Goal: Task Accomplishment & Management: Manage account settings

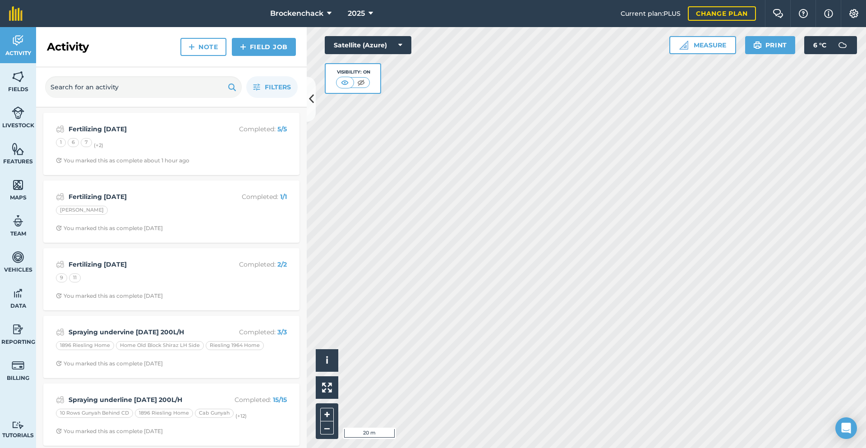
click at [578, 447] on html "Brockenchack 2025 Current plan : PLUS Change plan Farm Chat Help Info Settings …" at bounding box center [433, 224] width 866 height 448
click at [17, 151] on img at bounding box center [18, 149] width 13 height 14
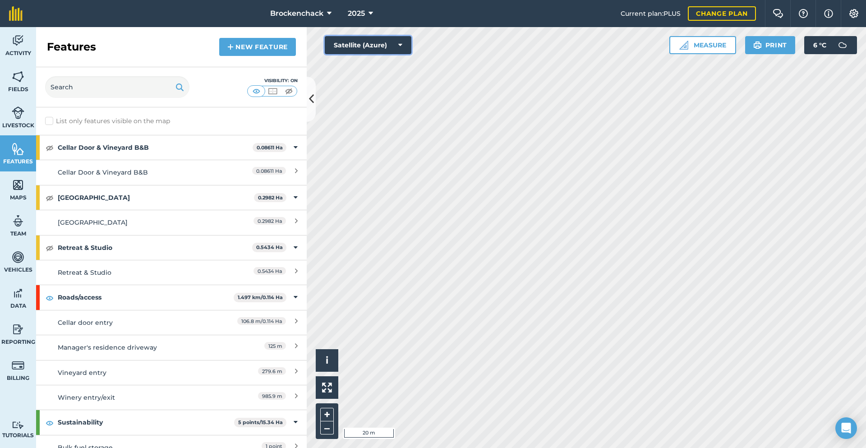
click at [349, 38] on button "Satellite (Azure)" at bounding box center [368, 45] width 87 height 18
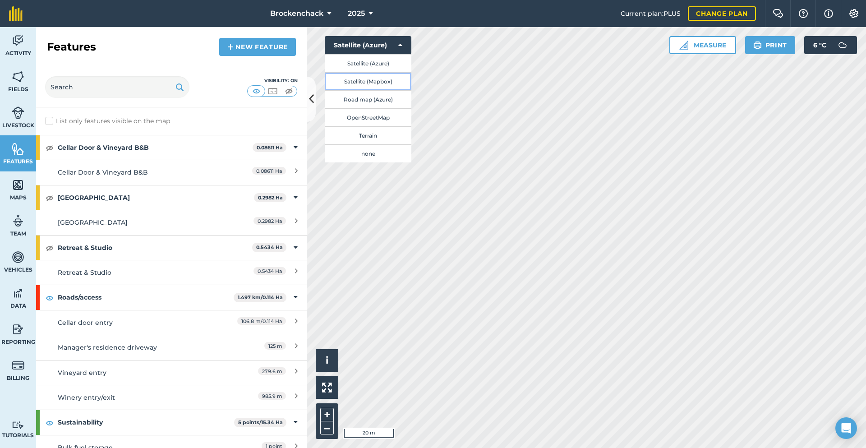
click at [358, 80] on button "Satellite (Mapbox)" at bounding box center [368, 81] width 87 height 18
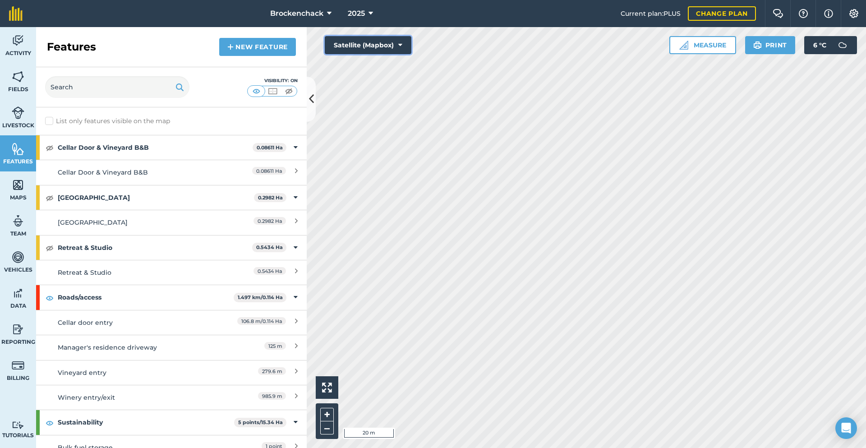
click at [360, 42] on button "Satellite (Mapbox)" at bounding box center [368, 45] width 87 height 18
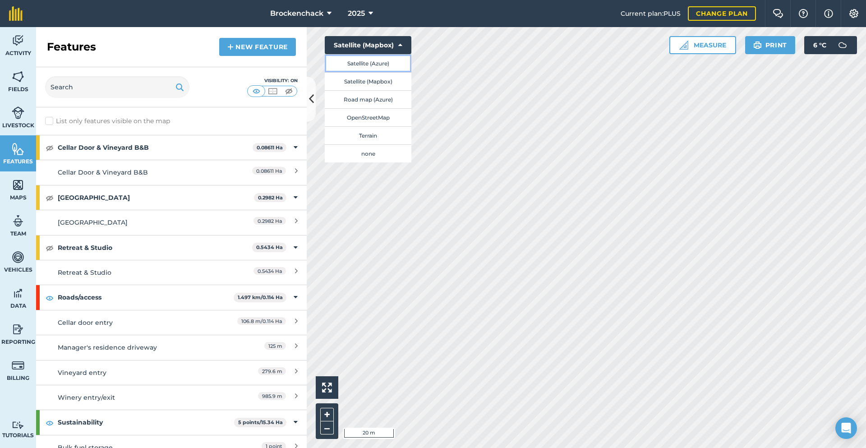
click at [361, 58] on button "Satellite (Azure)" at bounding box center [368, 63] width 87 height 18
